Goal: Check status: Check status

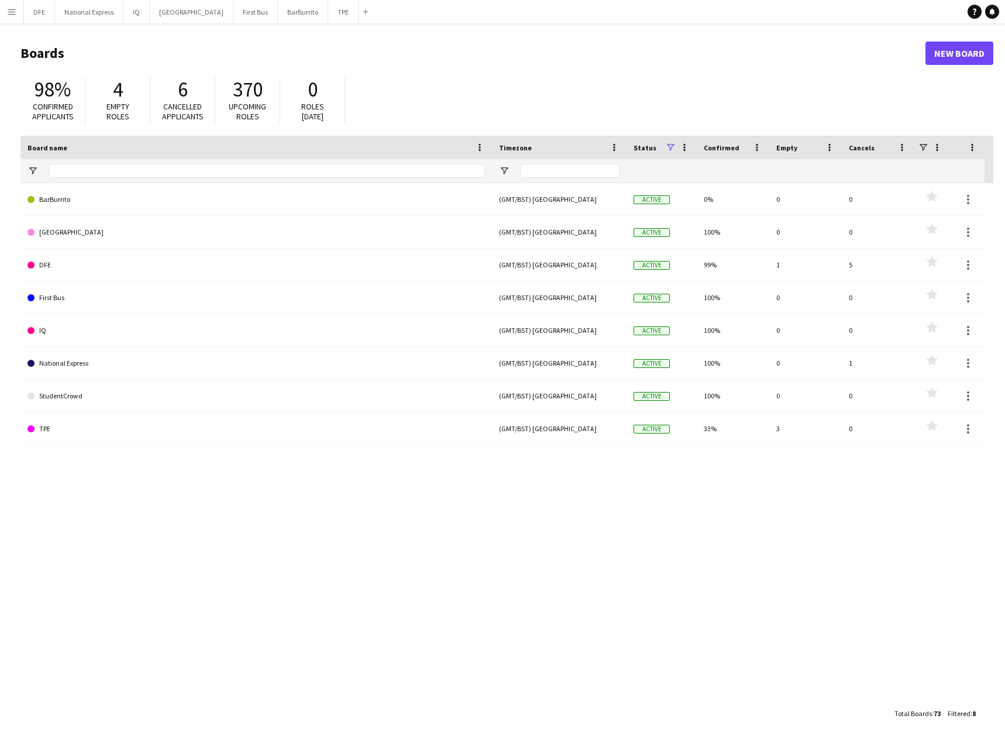
click at [13, 9] on app-icon "Menu" at bounding box center [11, 11] width 9 height 9
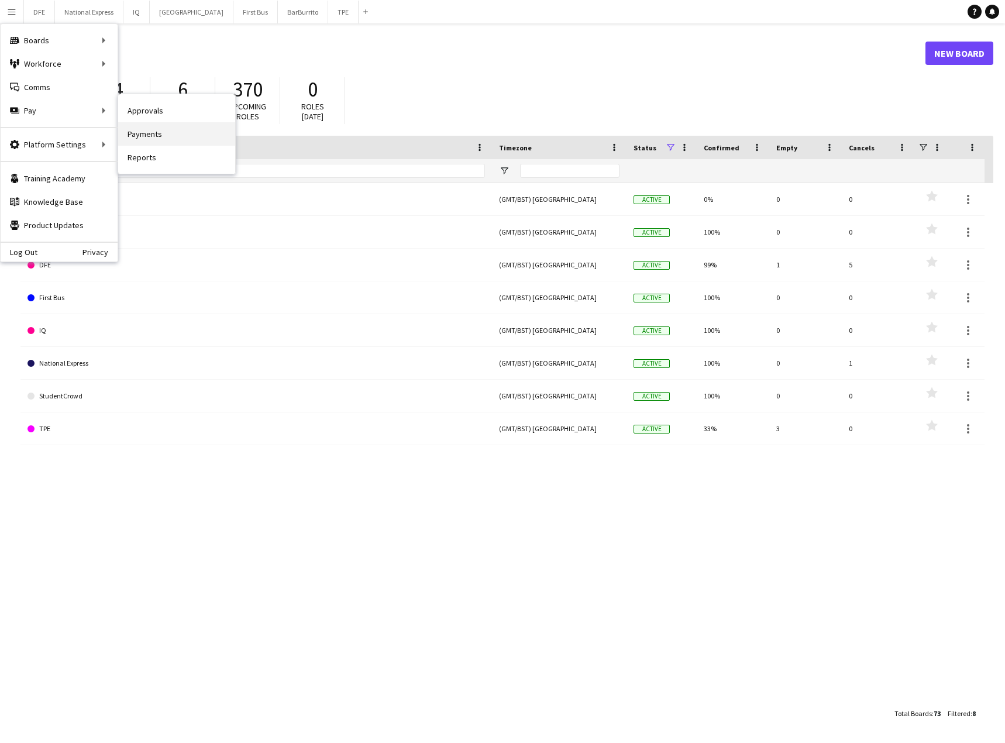
click at [168, 140] on link "Payments" at bounding box center [176, 133] width 117 height 23
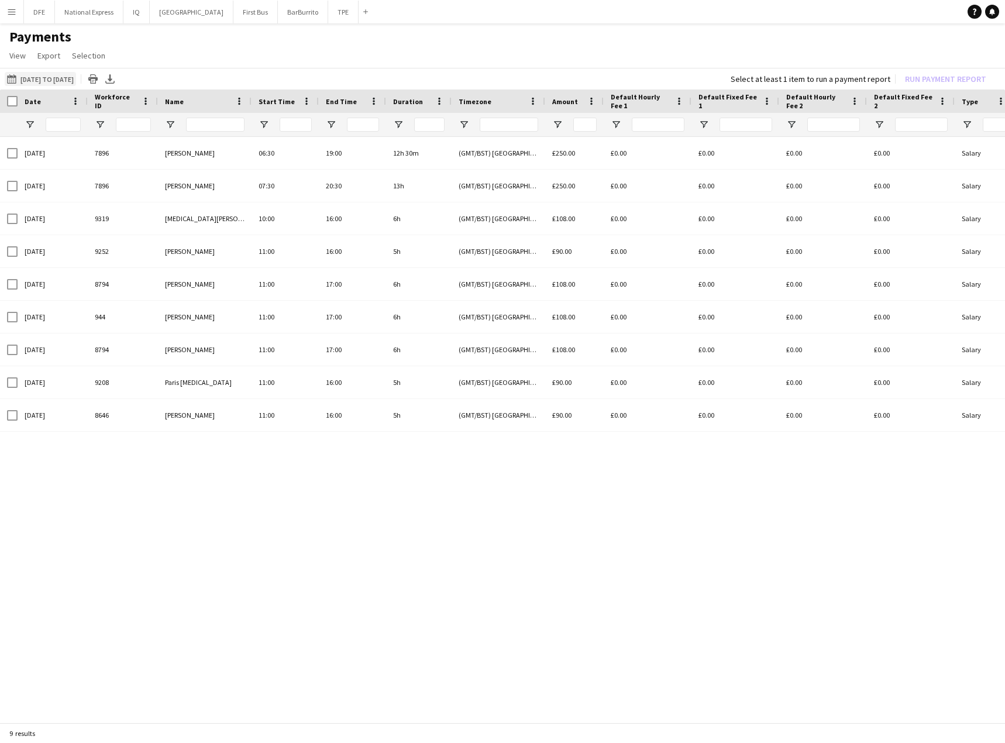
click at [61, 80] on button "[DATE] to [DATE] [DATE] to [DATE]" at bounding box center [40, 79] width 71 height 14
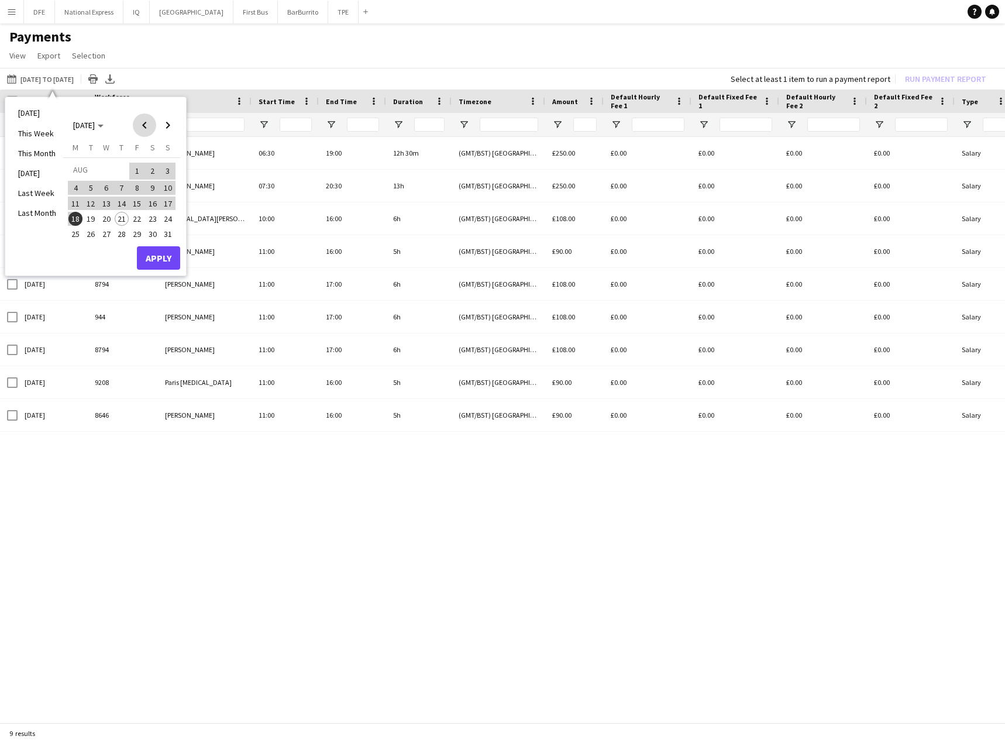
click at [142, 125] on span "Previous month" at bounding box center [144, 124] width 23 height 23
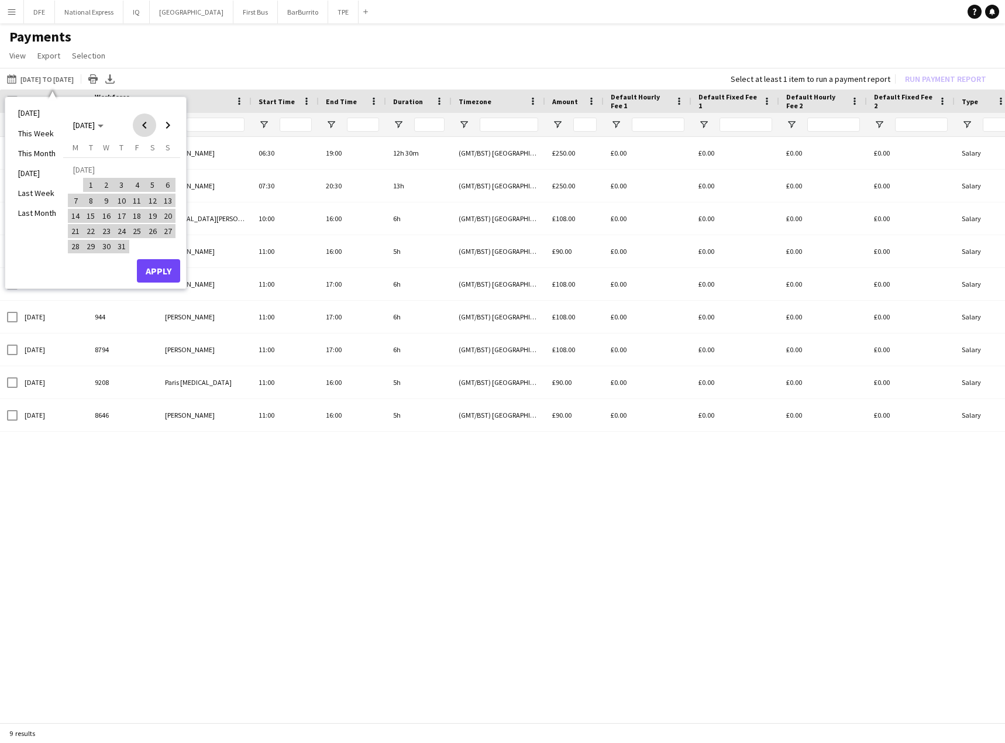
click at [142, 125] on span "Previous month" at bounding box center [144, 124] width 23 height 23
click at [163, 175] on span "1" at bounding box center [168, 171] width 14 height 16
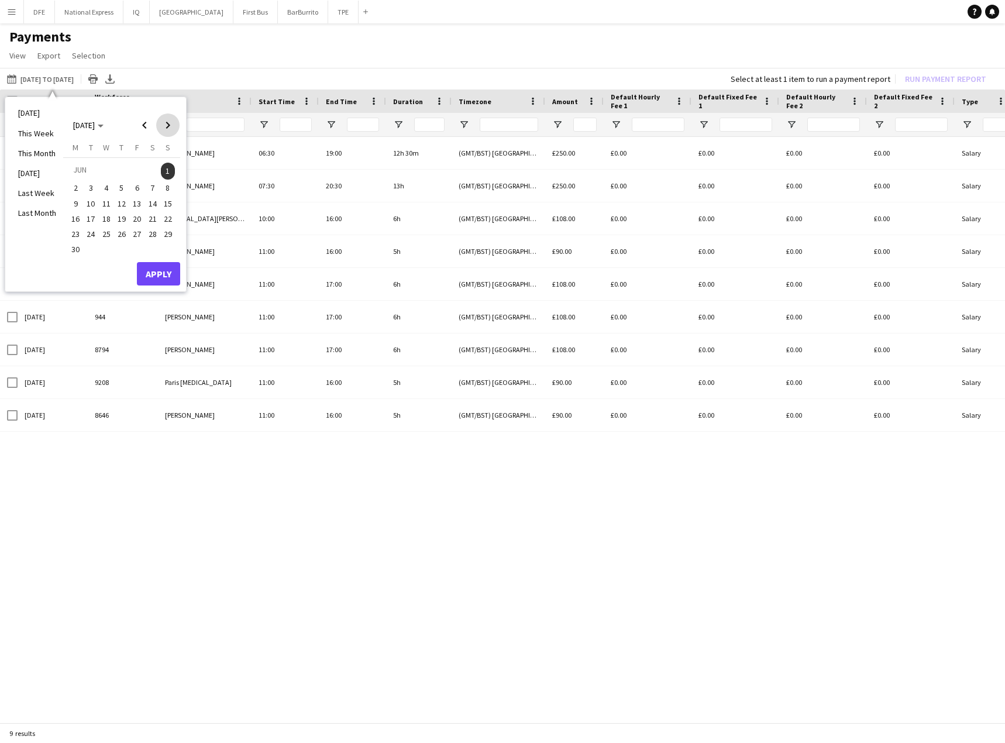
click at [166, 127] on span "Next month" at bounding box center [167, 124] width 23 height 23
click at [122, 218] on span "21" at bounding box center [122, 219] width 14 height 14
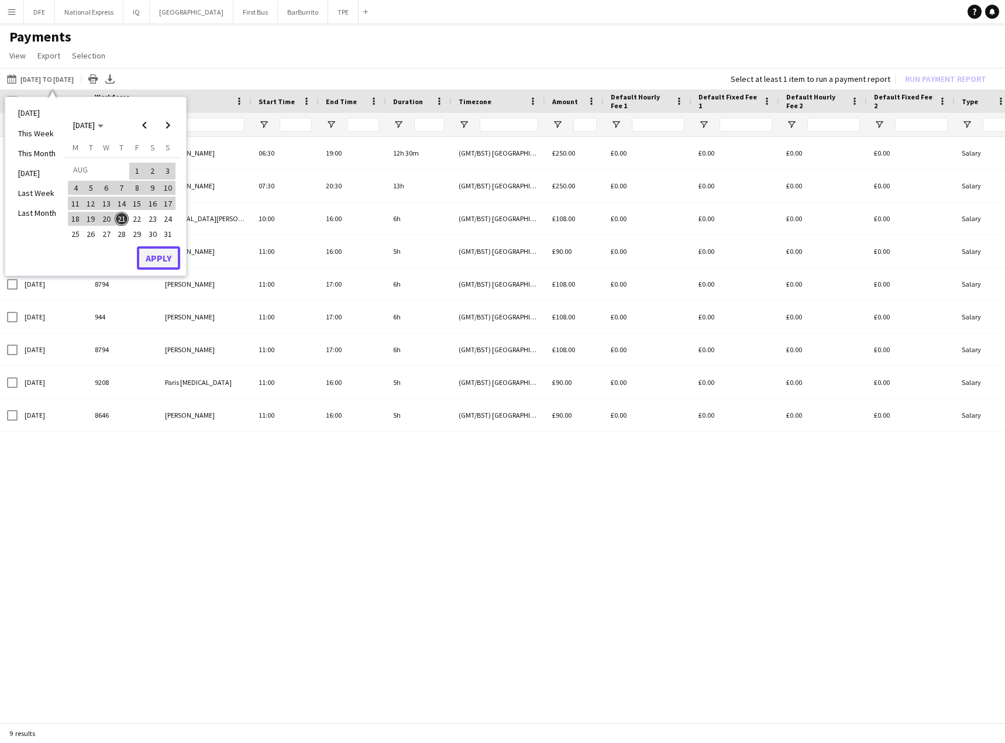
click at [159, 257] on button "Apply" at bounding box center [158, 257] width 43 height 23
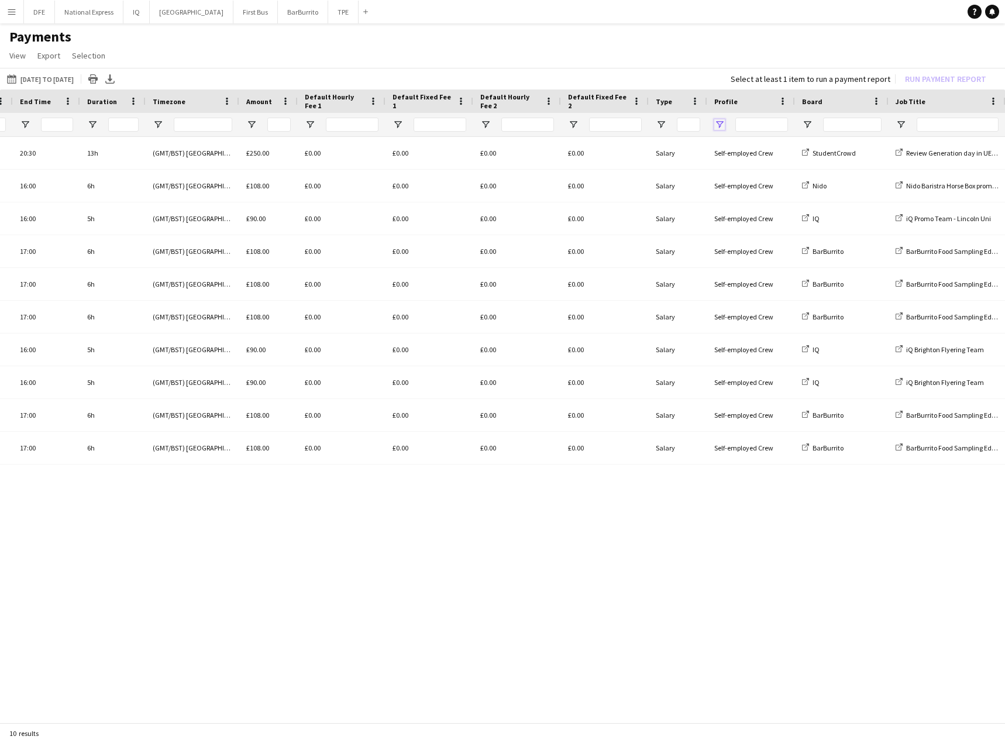
click at [718, 125] on span "Open Filter Menu" at bounding box center [719, 124] width 11 height 11
click at [557, 581] on div "[PERSON_NAME] 07:30 20:30 13h (GMT/BST) [GEOGRAPHIC_DATA] £250.00 £0.00 £0.00 £…" at bounding box center [502, 426] width 1005 height 579
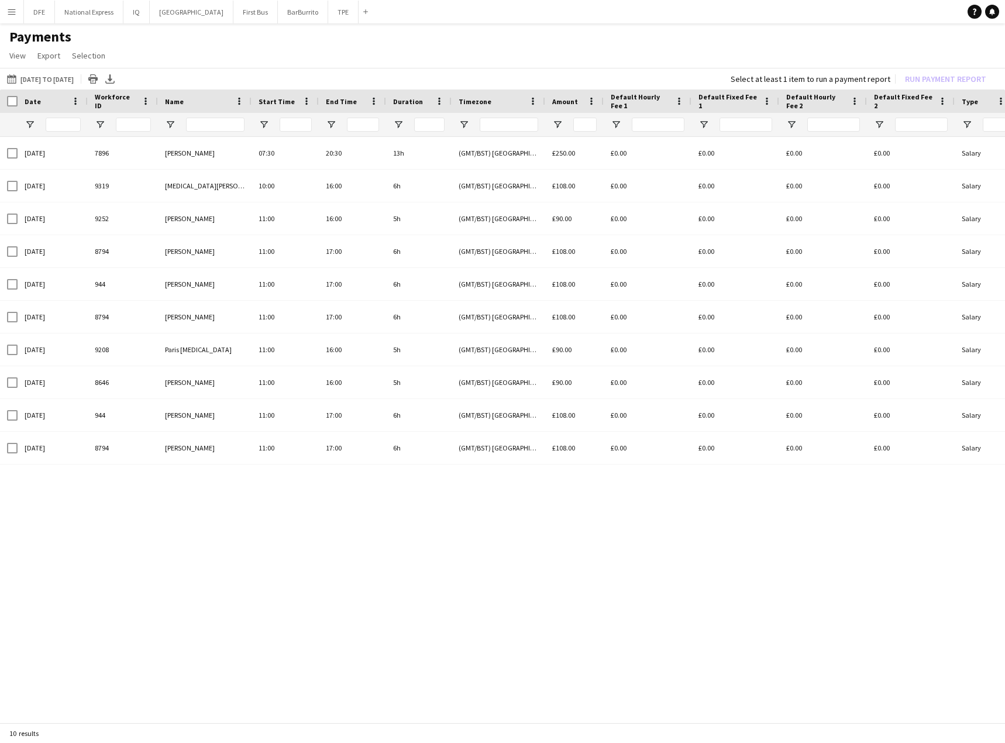
scroll to position [0, 168]
click at [57, 78] on button "[DATE] to [DATE] [DATE] to [DATE]" at bounding box center [40, 79] width 71 height 14
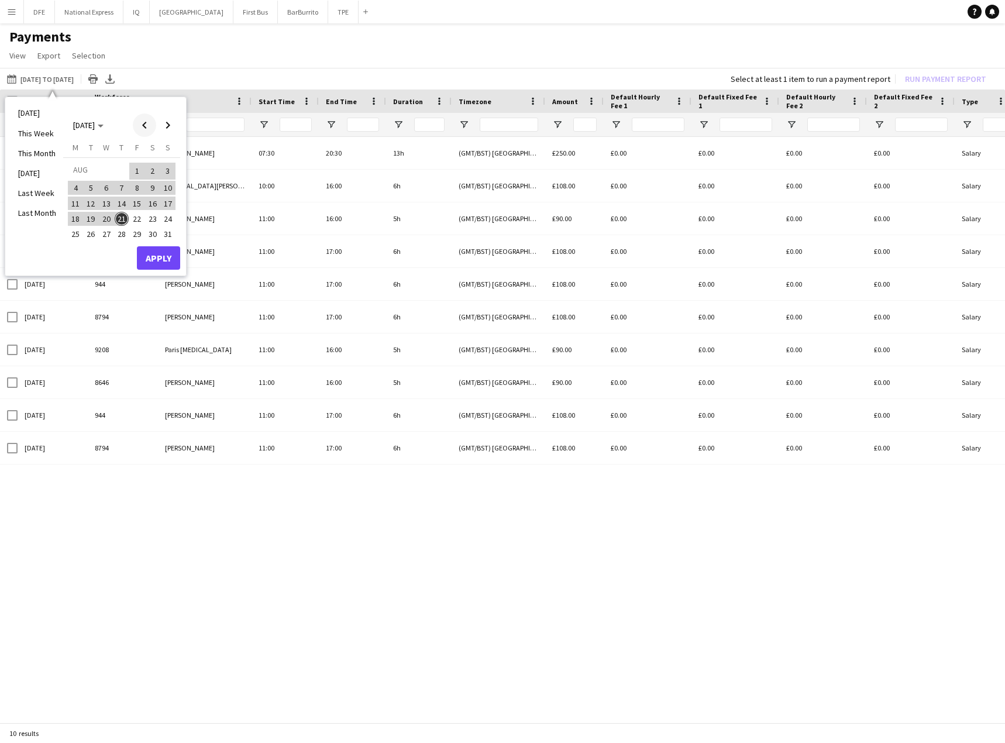
click at [143, 124] on span "Previous month" at bounding box center [144, 124] width 23 height 23
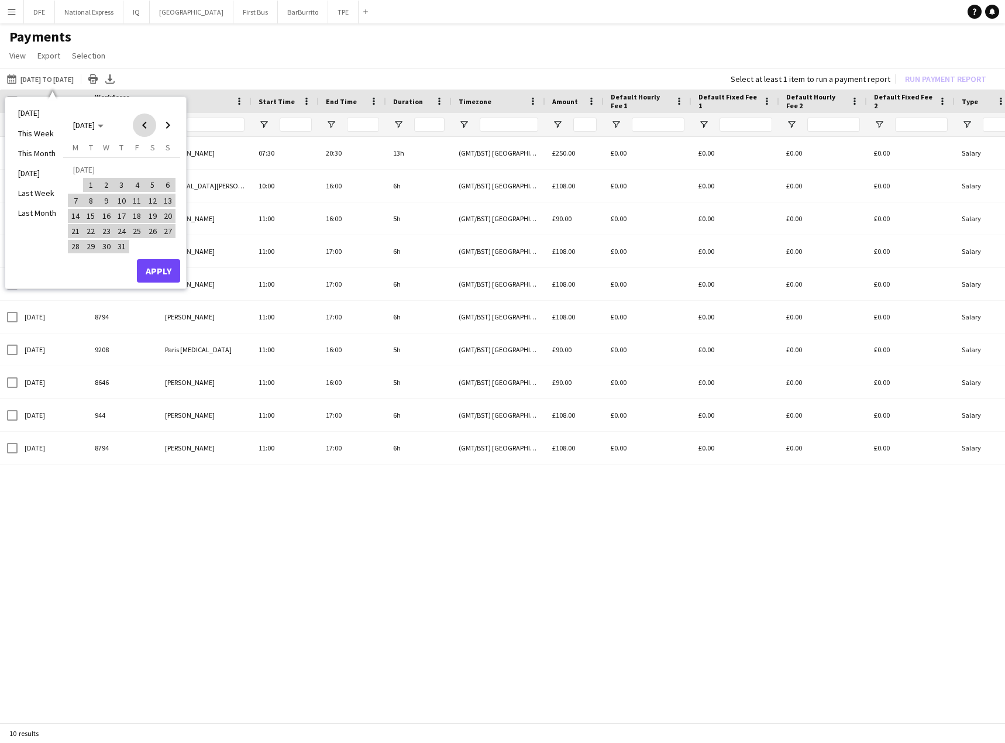
click at [143, 124] on span "Previous month" at bounding box center [144, 124] width 23 height 23
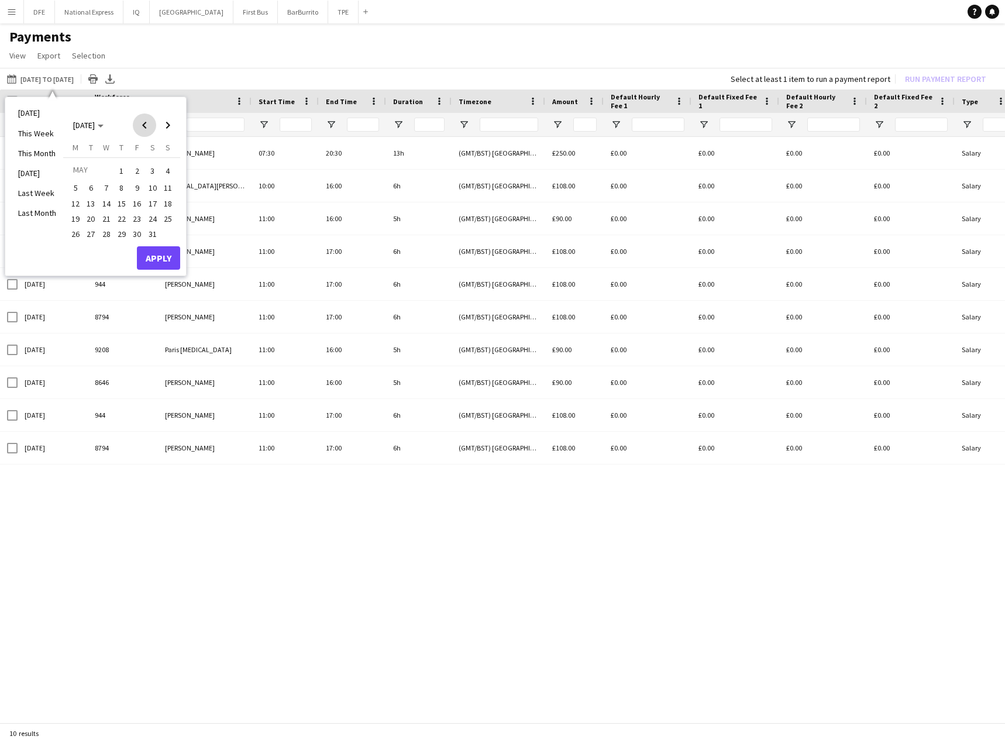
click at [143, 124] on span "Previous month" at bounding box center [144, 124] width 23 height 23
click at [118, 185] on span "3" at bounding box center [122, 185] width 14 height 14
click at [168, 125] on span "Next month" at bounding box center [167, 124] width 23 height 23
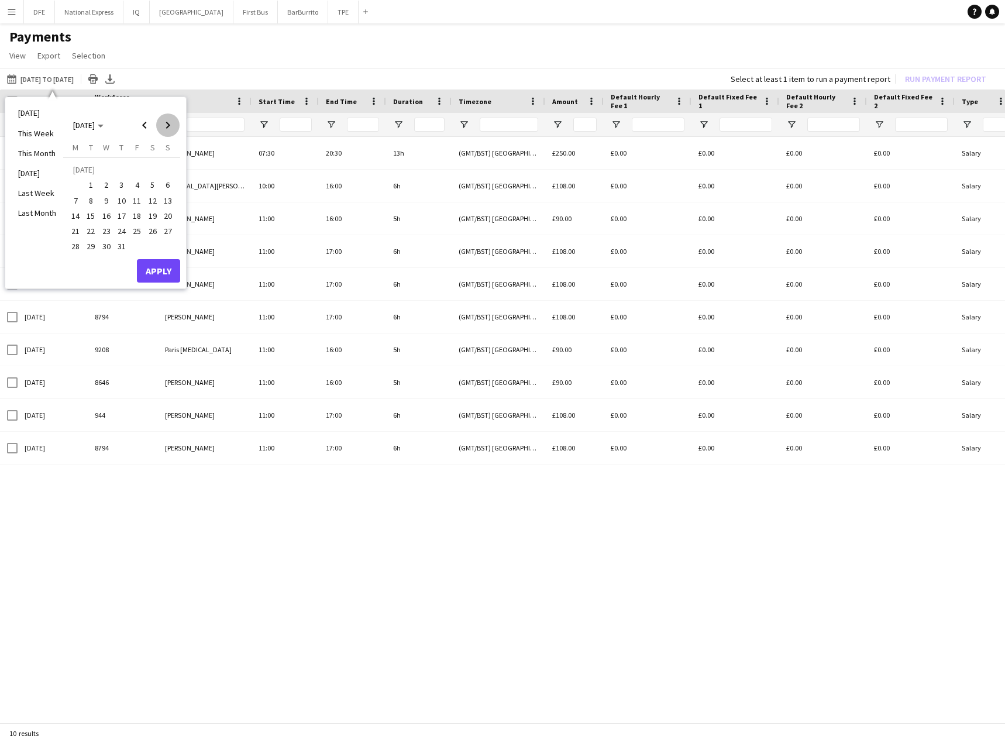
click at [168, 125] on span "Next month" at bounding box center [167, 124] width 23 height 23
click at [139, 188] on span "5" at bounding box center [137, 185] width 14 height 14
click at [158, 270] on button "Apply" at bounding box center [158, 270] width 43 height 23
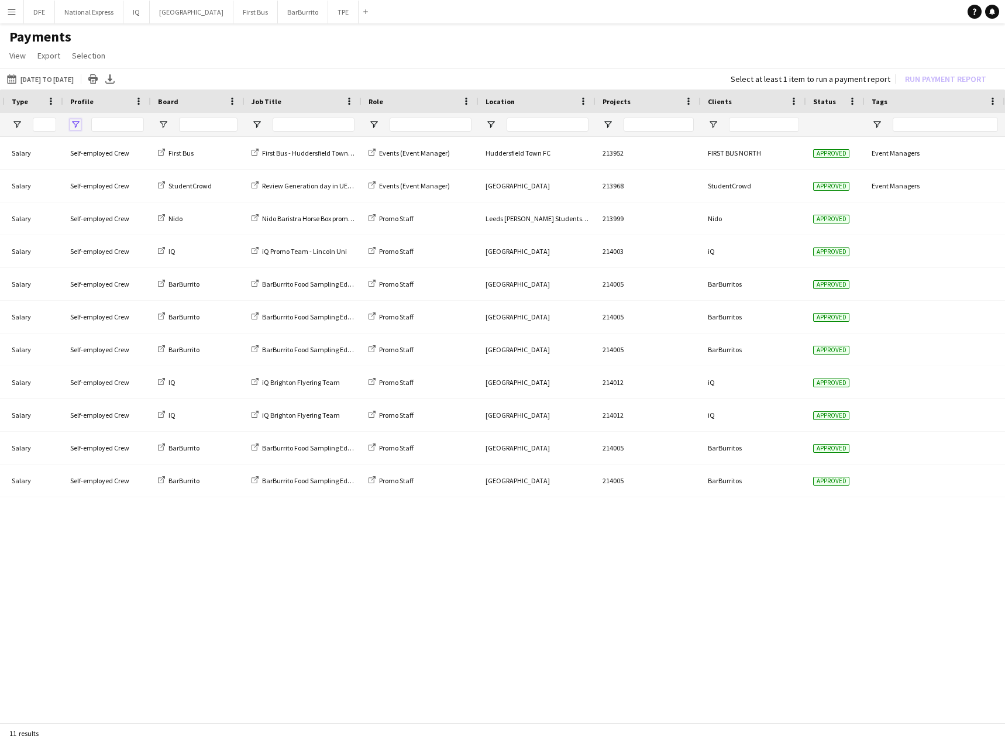
click at [77, 123] on span "Open Filter Menu" at bounding box center [75, 124] width 11 height 11
click at [170, 516] on div "£0.00 £0.00 Salary Self-employed Crew StudentCrowd Review Generation day in UEL…" at bounding box center [502, 426] width 1005 height 579
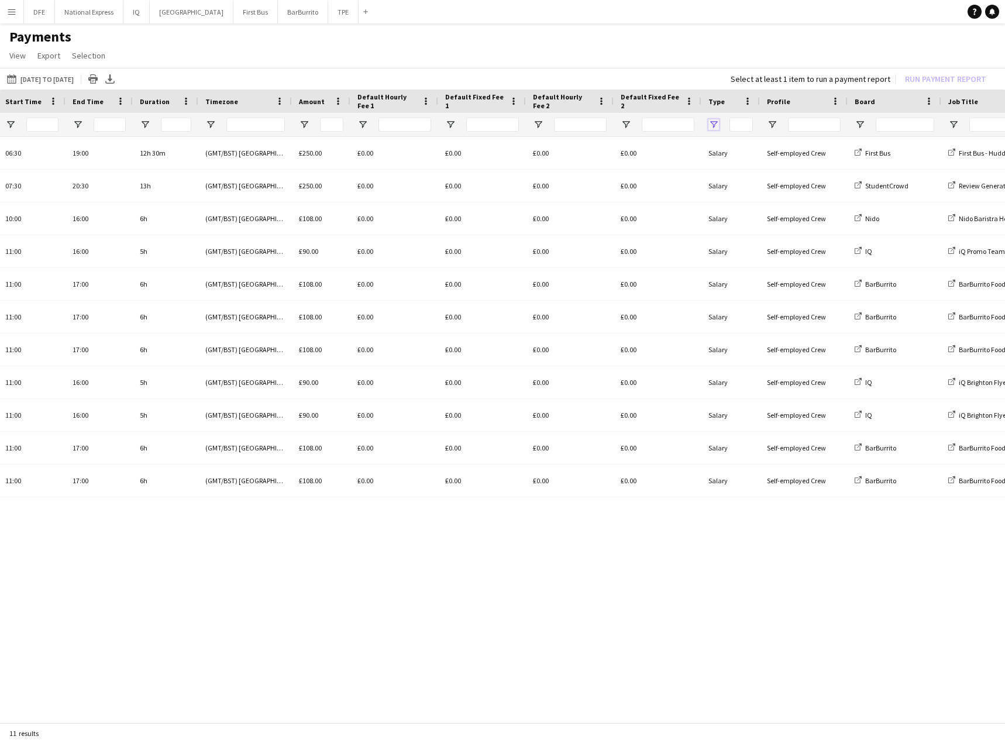
click at [715, 128] on span "Open Filter Menu" at bounding box center [713, 124] width 11 height 11
click at [715, 124] on span "Open Filter Menu" at bounding box center [713, 124] width 11 height 11
drag, startPoint x: 454, startPoint y: 724, endPoint x: 496, endPoint y: 725, distance: 42.1
click at [495, 726] on div "11 results" at bounding box center [502, 733] width 1005 height 20
